Goal: Task Accomplishment & Management: Manage account settings

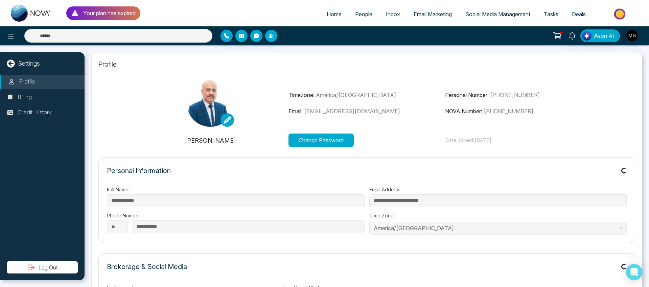
type input "**********"
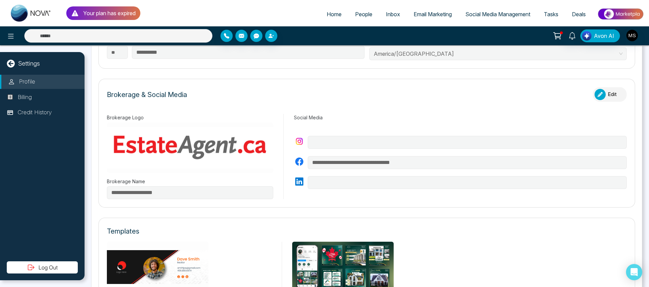
scroll to position [177, 0]
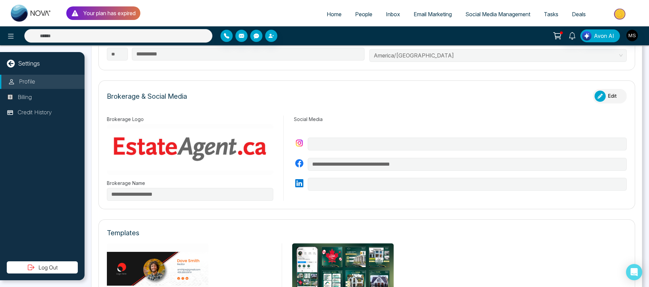
click at [161, 154] on img at bounding box center [190, 149] width 166 height 51
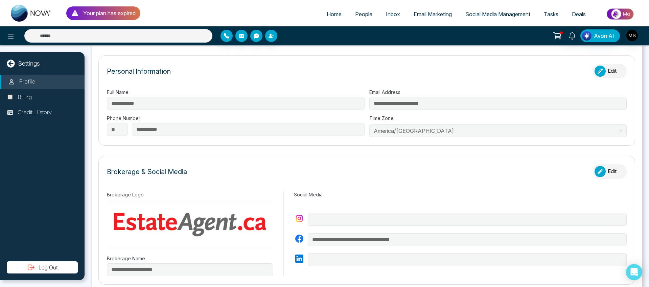
scroll to position [0, 0]
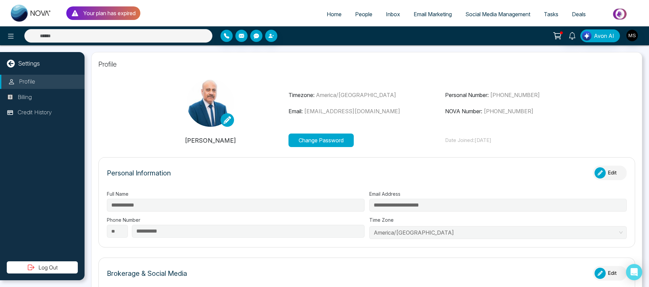
click at [489, 13] on span "Social Media Management" at bounding box center [498, 14] width 65 height 7
click at [481, 12] on span "Social Media Management" at bounding box center [498, 14] width 65 height 7
click at [422, 14] on span "Email Marketing" at bounding box center [433, 14] width 38 height 7
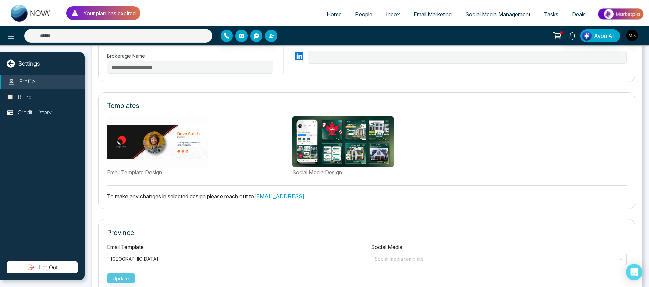
scroll to position [306, 0]
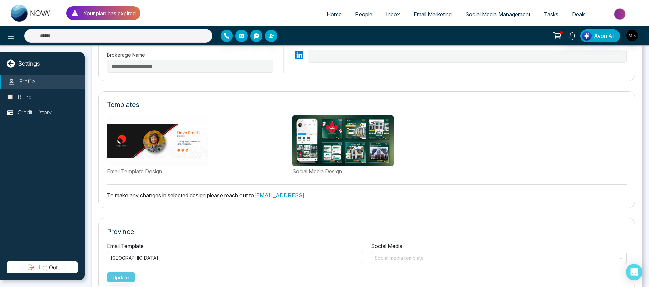
click at [146, 141] on img at bounding box center [158, 140] width 102 height 51
click at [152, 140] on img at bounding box center [158, 140] width 102 height 51
click at [141, 139] on img at bounding box center [158, 140] width 102 height 51
click at [129, 139] on img at bounding box center [158, 140] width 102 height 51
click at [188, 139] on img at bounding box center [158, 140] width 102 height 51
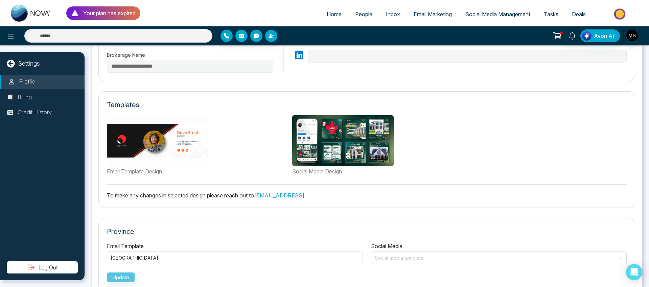
click at [355, 142] on img at bounding box center [343, 140] width 102 height 51
click at [354, 133] on img at bounding box center [343, 140] width 102 height 51
